Goal: Task Accomplishment & Management: Complete application form

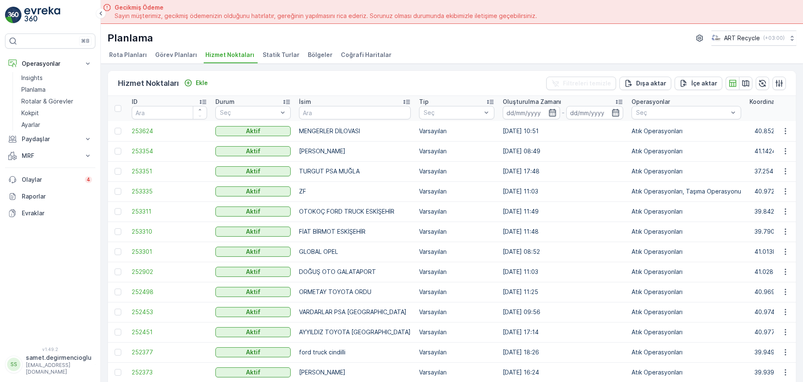
scroll to position [17, 0]
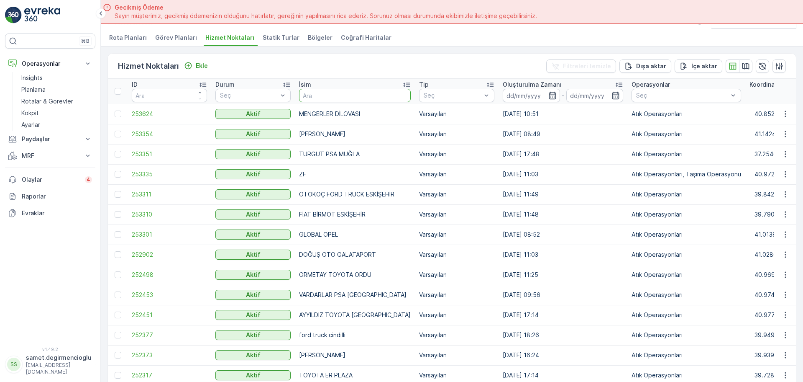
click at [354, 92] on input "text" at bounding box center [355, 95] width 112 height 13
type input "B"
type input "GEBZE"
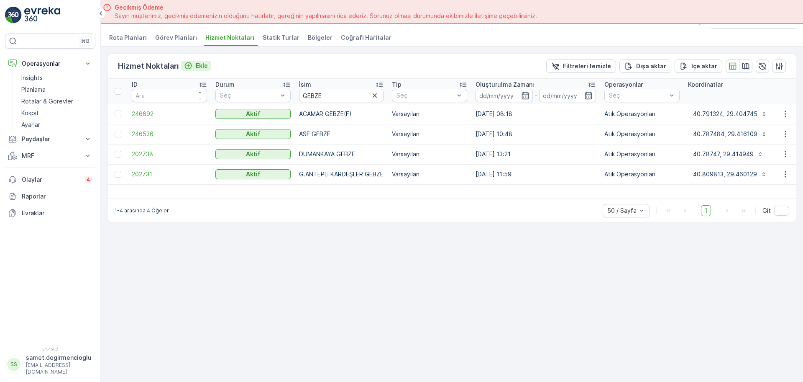
click at [196, 62] on p "Ekle" at bounding box center [202, 65] width 12 height 8
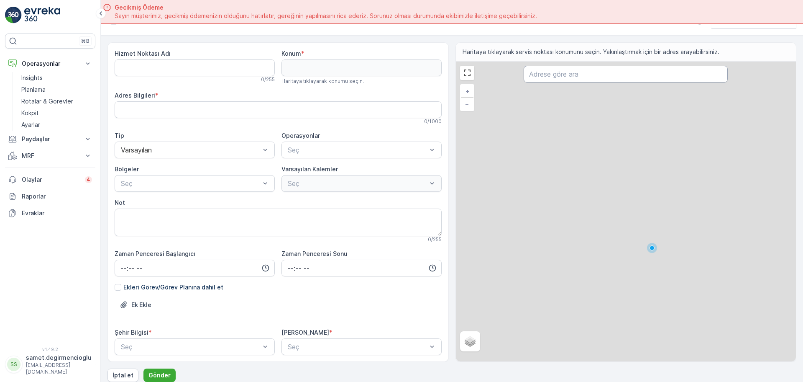
click at [580, 69] on input "text" at bounding box center [626, 74] width 204 height 17
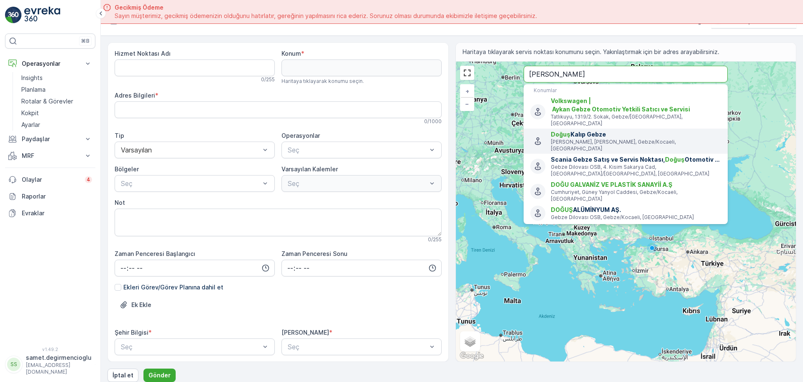
type input "[PERSON_NAME]"
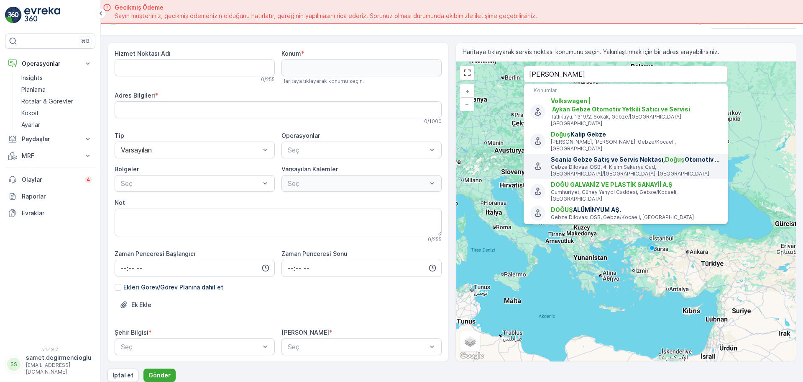
click at [583, 164] on p "Gebze Dilovası OSB, 4. Kisim Sakarya Cad, [GEOGRAPHIC_DATA]/[GEOGRAPHIC_DATA], …" at bounding box center [636, 170] width 170 height 13
type input "40.8055077,29.4979477"
type Bilgileri "Gebze Dilovası OSB, 4. [STREET_ADDRESS]"
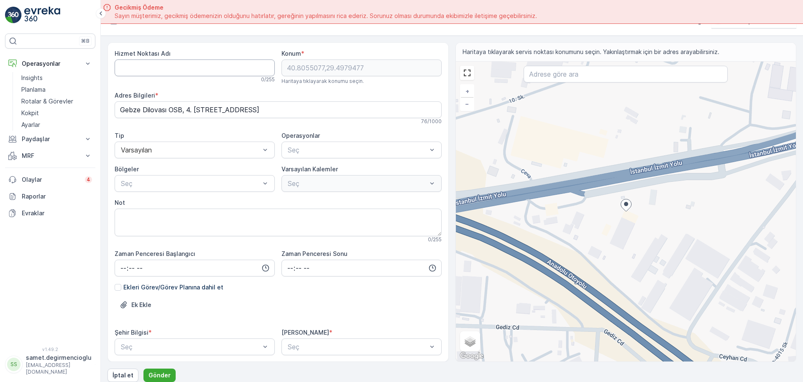
click at [168, 61] on Adı "Hizmet Noktası Adı" at bounding box center [195, 67] width 160 height 17
type Adı "d"
type Adı "DOĞUŞ OTO GEBZE"
click at [189, 138] on div "Tip" at bounding box center [195, 135] width 160 height 8
click at [188, 143] on div "Varsayılan" at bounding box center [195, 149] width 160 height 17
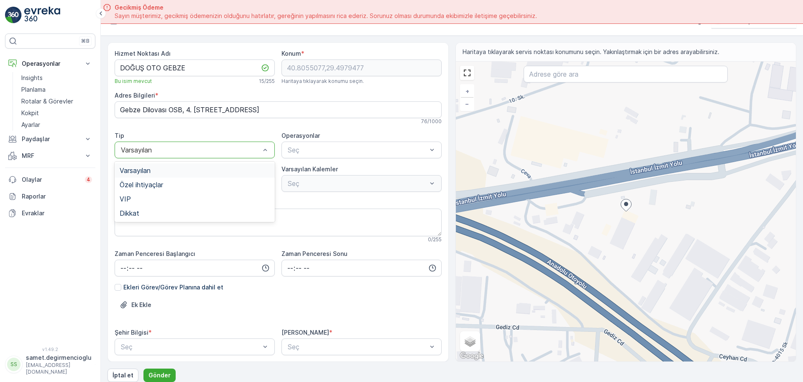
click at [159, 171] on div "Varsayılan" at bounding box center [195, 171] width 150 height 8
click at [329, 169] on span "Atık Operasyonları" at bounding box center [315, 171] width 56 height 8
click at [392, 143] on div "Atık Operasyonları" at bounding box center [362, 149] width 160 height 17
click at [329, 187] on span "Taşıma Operasyonu" at bounding box center [317, 185] width 61 height 8
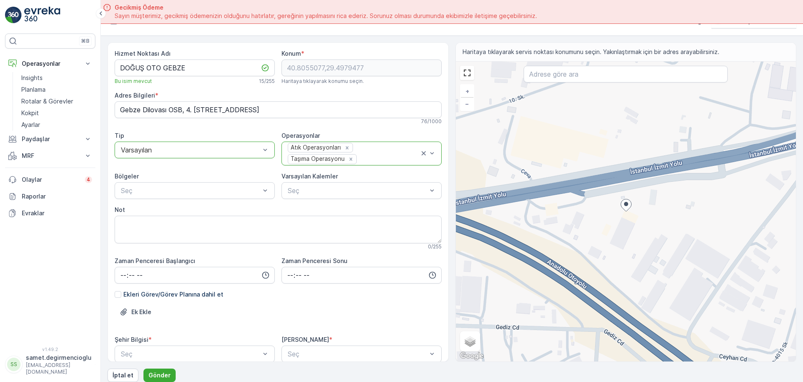
click at [204, 202] on div "Hizmet Noktası Adı DOĞUŞ OTO GEBZE Bu isim mevcut 15 / 255 Konum * 40.8055077,2…" at bounding box center [278, 222] width 327 height 346
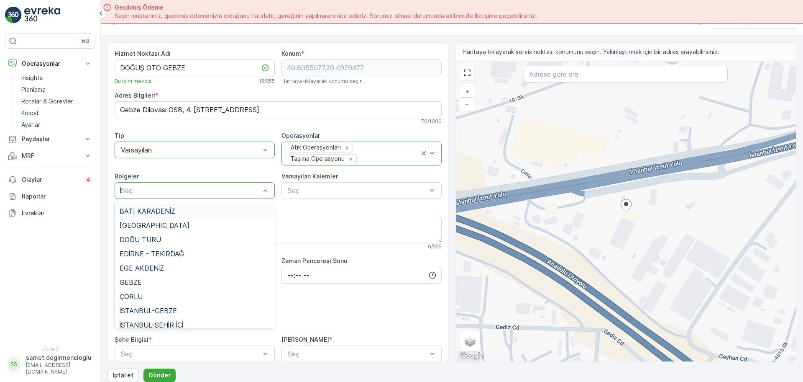
type input "İS"
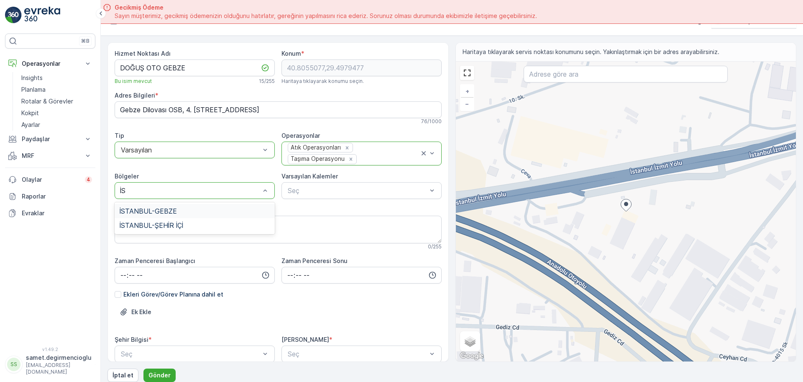
click at [193, 207] on div "İSTANBUL-GEBZE" at bounding box center [195, 211] width 150 height 8
click at [324, 177] on label "Varsayılan Kalemler" at bounding box center [310, 175] width 56 height 7
click at [315, 194] on div at bounding box center [357, 191] width 141 height 8
click at [205, 272] on input "time" at bounding box center [195, 274] width 160 height 17
click at [326, 254] on div "Hizmet Noktası Adı DOĞUŞ OTO GEBZE Bu isim mevcut 15 / 255 Konum * 40.8055077,2…" at bounding box center [278, 222] width 327 height 346
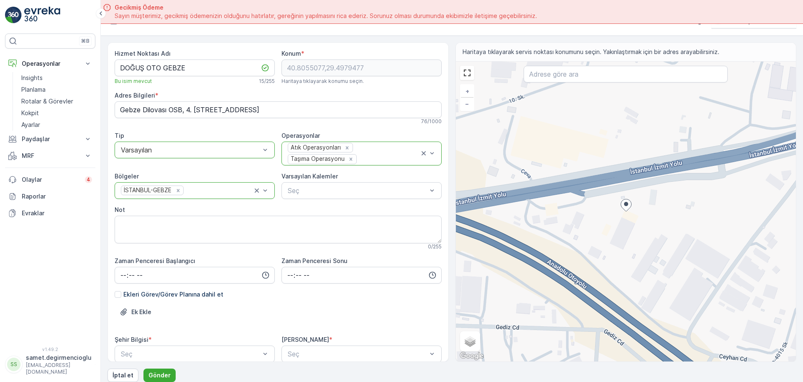
click at [444, 115] on div "Hizmet Noktası Adı DOĞUŞ OTO GEBZE Bu isim mevcut 15 / 255 Konum * 40.8055077,2…" at bounding box center [452, 201] width 689 height 319
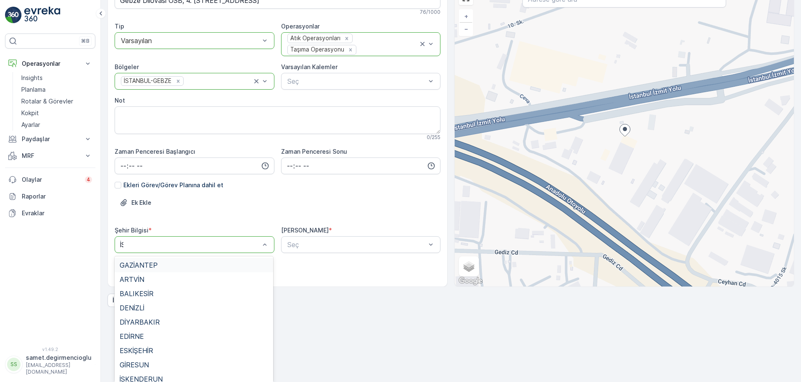
scroll to position [24, 0]
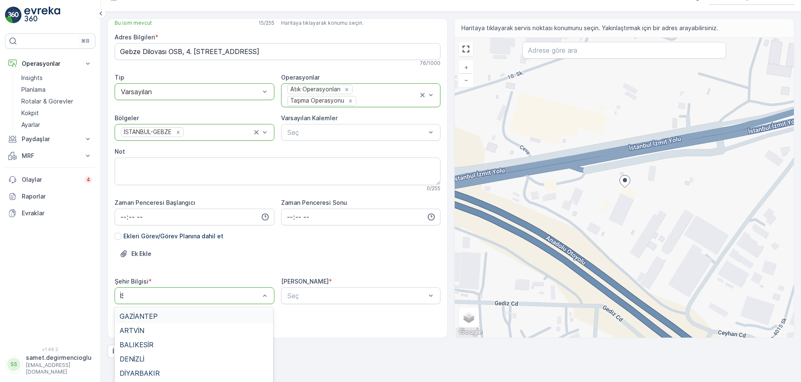
type input "[DEMOGRAPHIC_DATA]"
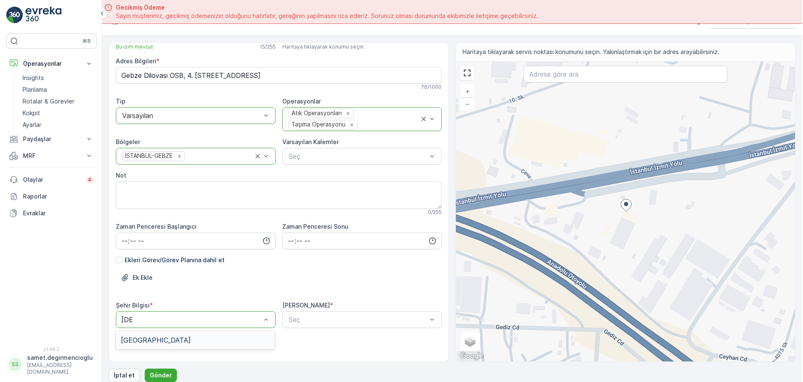
scroll to position [0, 0]
drag, startPoint x: 158, startPoint y: 338, endPoint x: 192, endPoint y: 332, distance: 34.5
click at [158, 338] on div "[GEOGRAPHIC_DATA]" at bounding box center [194, 340] width 149 height 8
click at [368, 303] on div "[PERSON_NAME] *" at bounding box center [362, 305] width 160 height 8
click at [343, 243] on div "Hizmet Noktası Adı DOĞUŞ OTO GEBZE Bu isim mevcut 15 / 255 Konum * 40.8055077,2…" at bounding box center [278, 188] width 327 height 346
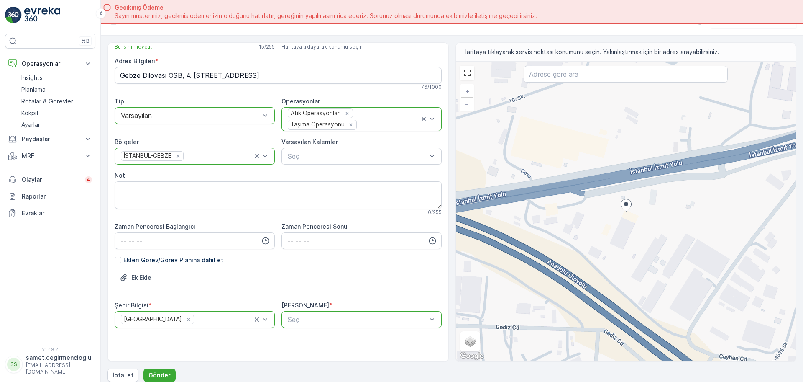
click at [323, 328] on div "Hizmet Noktası Adı DOĞUŞ OTO GEBZE Bu isim mevcut 15 / 255 Konum * 40.8055077,2…" at bounding box center [278, 188] width 327 height 346
type input "MAZD"
click at [304, 340] on span "MAZDA" at bounding box center [297, 340] width 24 height 8
click at [153, 373] on p "Gönder" at bounding box center [160, 375] width 22 height 8
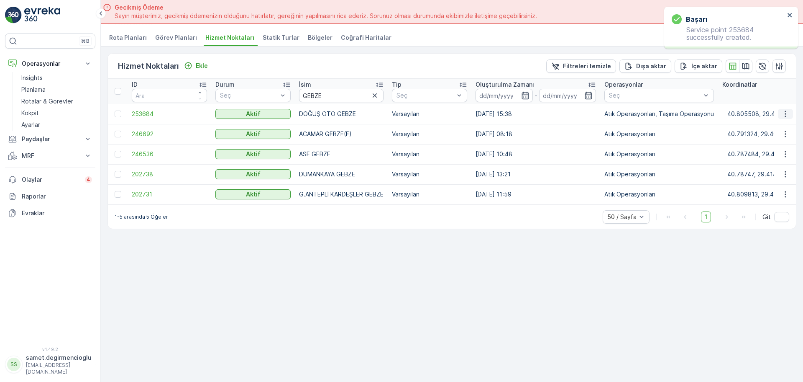
click at [786, 110] on icon "button" at bounding box center [785, 114] width 8 height 8
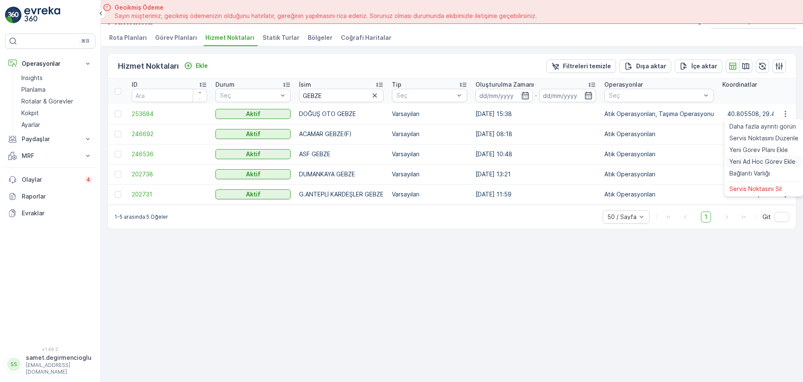
click at [751, 163] on span "Yeni Ad Hoc Görev Ekle" at bounding box center [763, 161] width 66 height 8
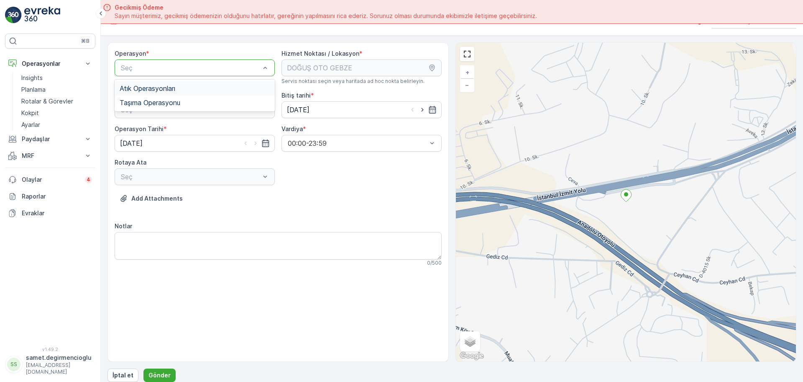
click at [160, 92] on div "Atık Operasyonları" at bounding box center [195, 88] width 160 height 14
click at [164, 117] on div "Seç" at bounding box center [195, 109] width 160 height 17
click at [164, 113] on div "Seç" at bounding box center [195, 109] width 160 height 17
click at [161, 131] on div "Atık Toplama" at bounding box center [195, 130] width 150 height 8
click at [197, 143] on input "[DATE]" at bounding box center [195, 143] width 160 height 17
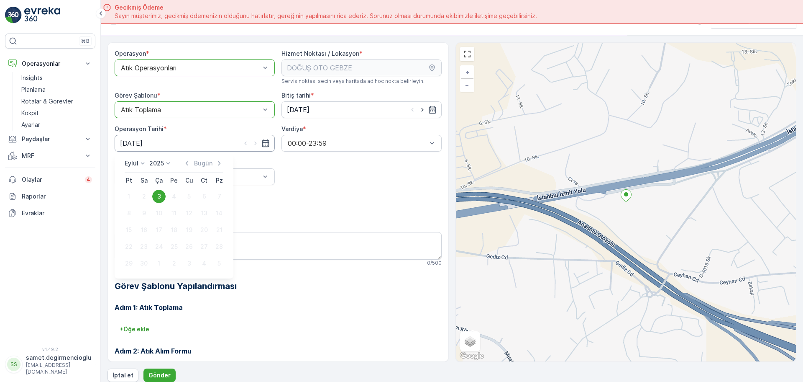
click at [197, 144] on input "[DATE]" at bounding box center [195, 143] width 160 height 17
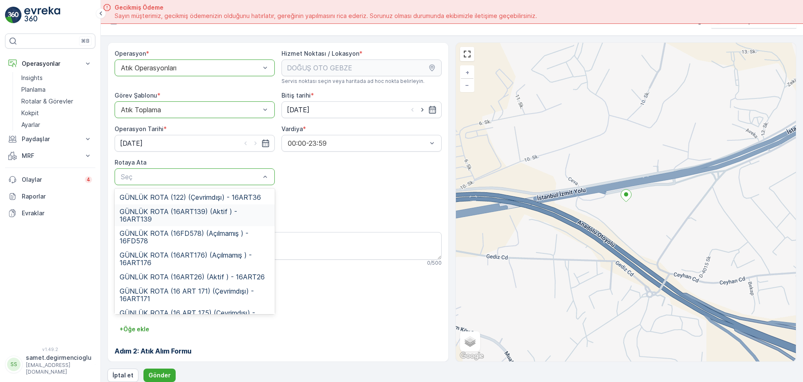
click at [215, 213] on span "GÜNLÜK ROTA (16ART139) (Aktif ) - 16ART139" at bounding box center [195, 214] width 150 height 15
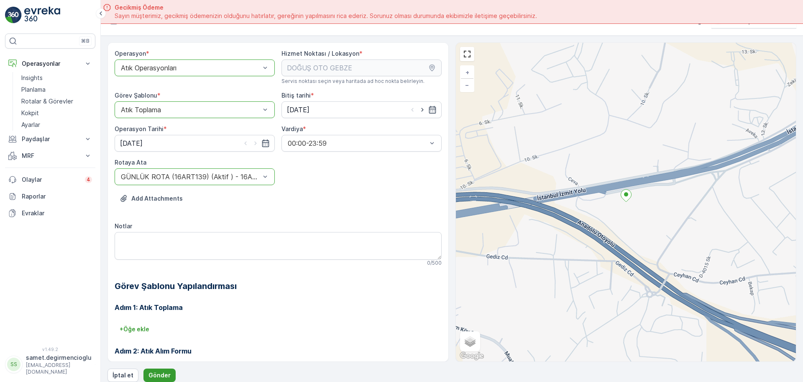
click at [166, 373] on p "Gönder" at bounding box center [160, 375] width 22 height 8
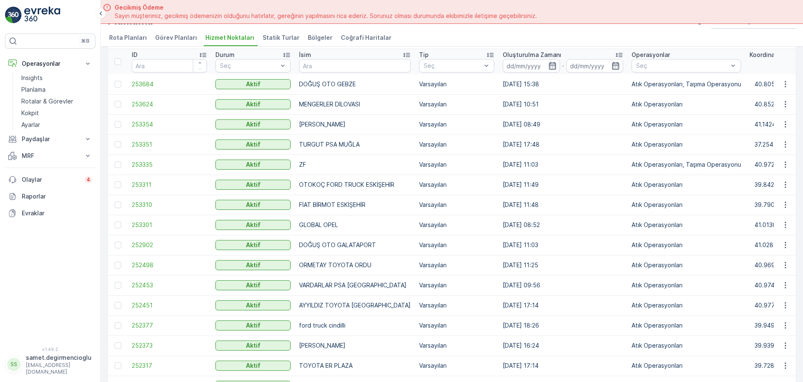
scroll to position [52, 0]
